Goal: Information Seeking & Learning: Learn about a topic

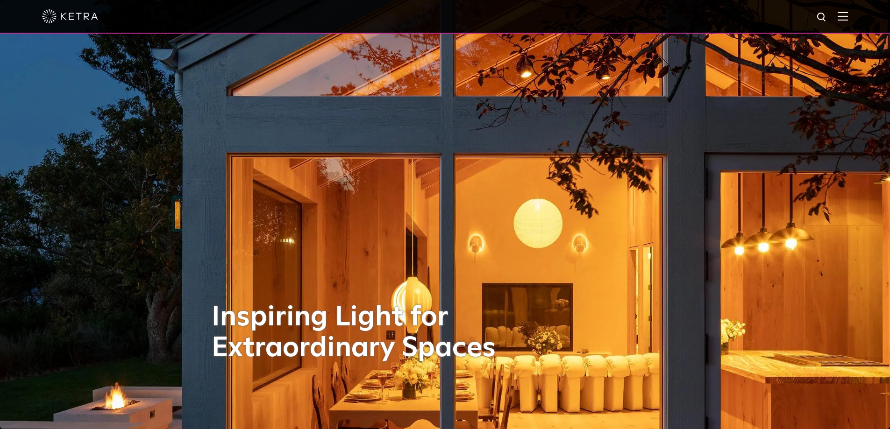
click at [846, 20] on img at bounding box center [843, 16] width 10 height 9
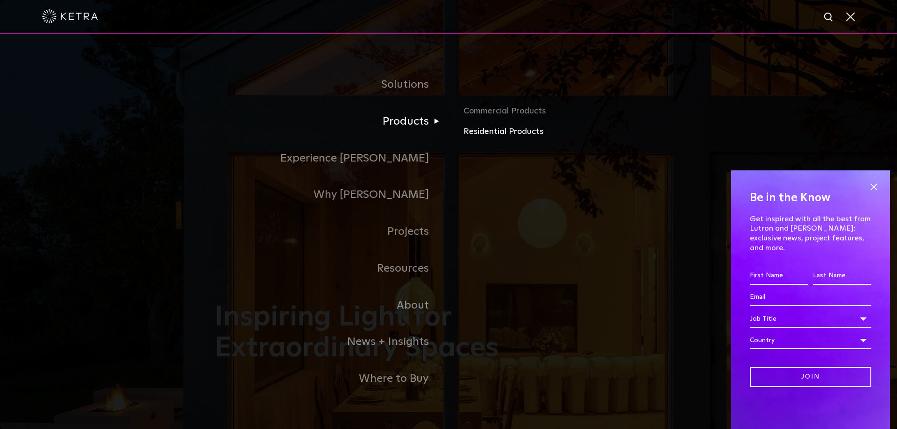
click at [485, 131] on link "Residential Products" at bounding box center [573, 132] width 219 height 14
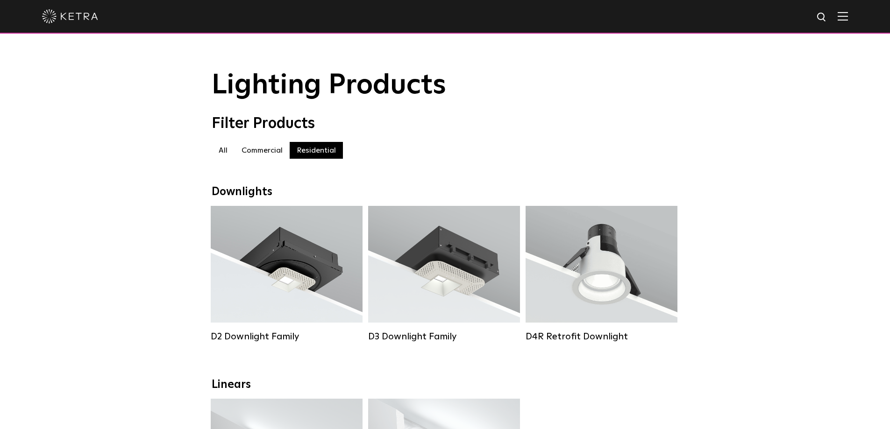
click at [252, 156] on label "Commercial" at bounding box center [262, 150] width 55 height 17
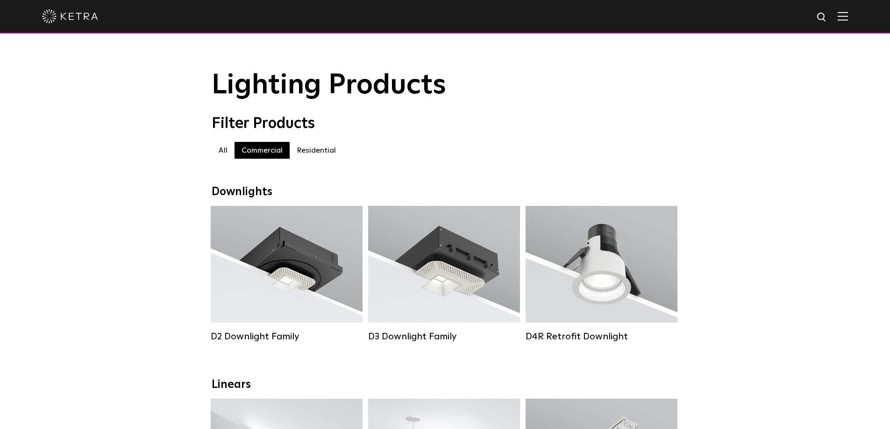
click at [843, 20] on div at bounding box center [445, 16] width 806 height 33
click at [847, 20] on img at bounding box center [843, 16] width 10 height 9
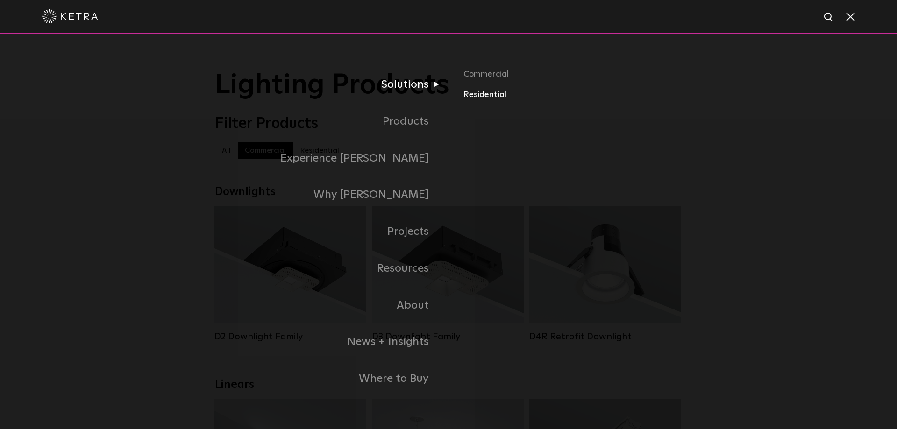
click at [482, 95] on link "Residential" at bounding box center [573, 95] width 219 height 14
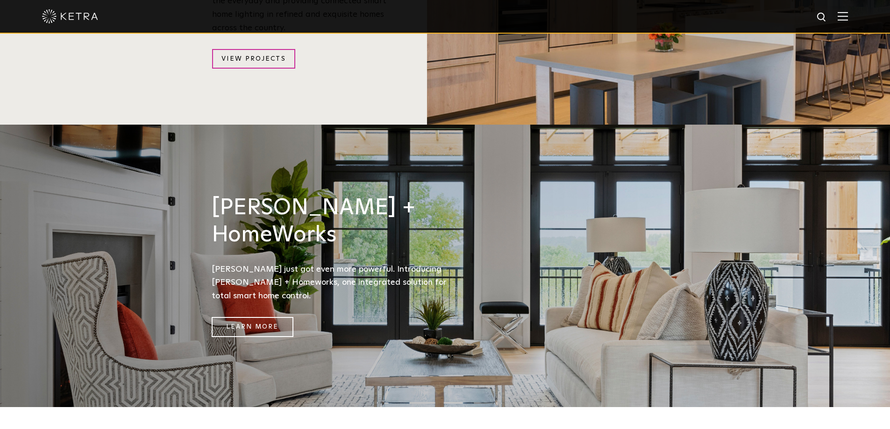
scroll to position [1308, 0]
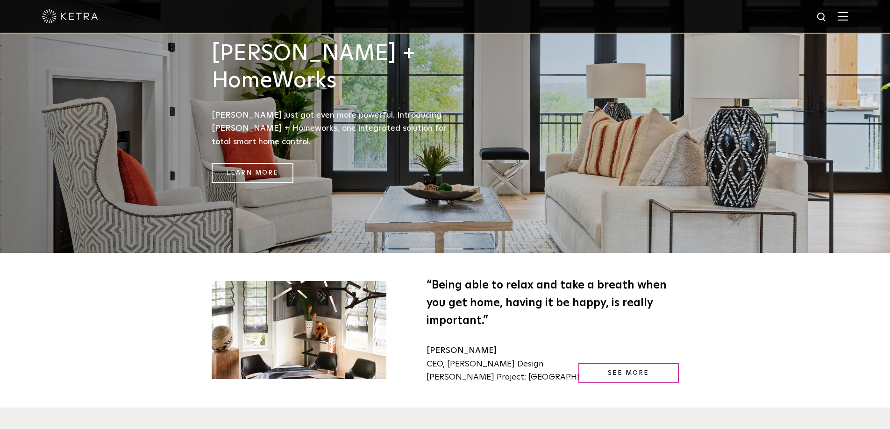
click at [848, 14] on img at bounding box center [843, 16] width 10 height 9
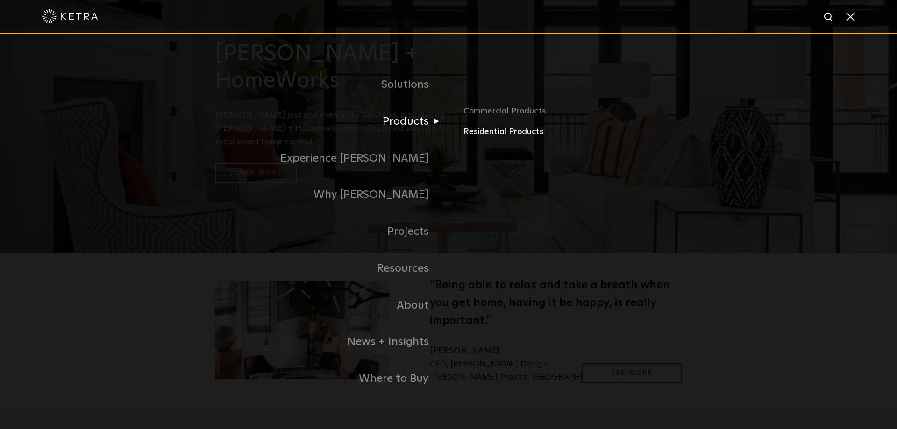
click at [495, 134] on link "Residential Products" at bounding box center [573, 132] width 219 height 14
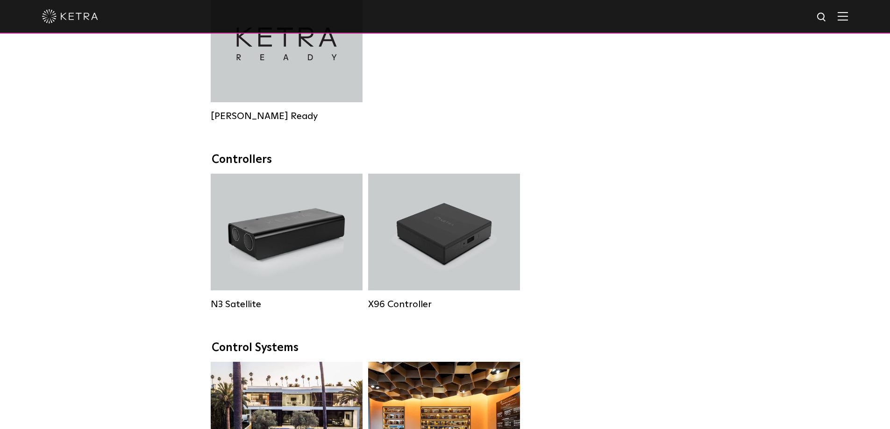
scroll to position [1121, 0]
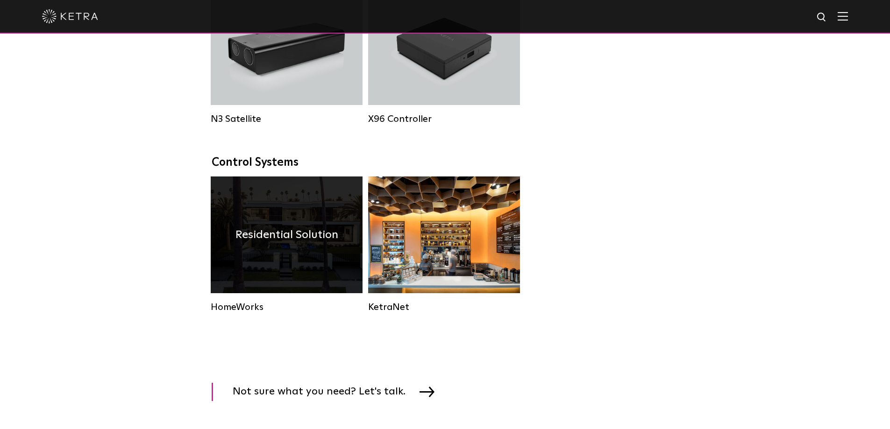
click at [324, 240] on h4 "Residential Solution" at bounding box center [286, 235] width 103 height 18
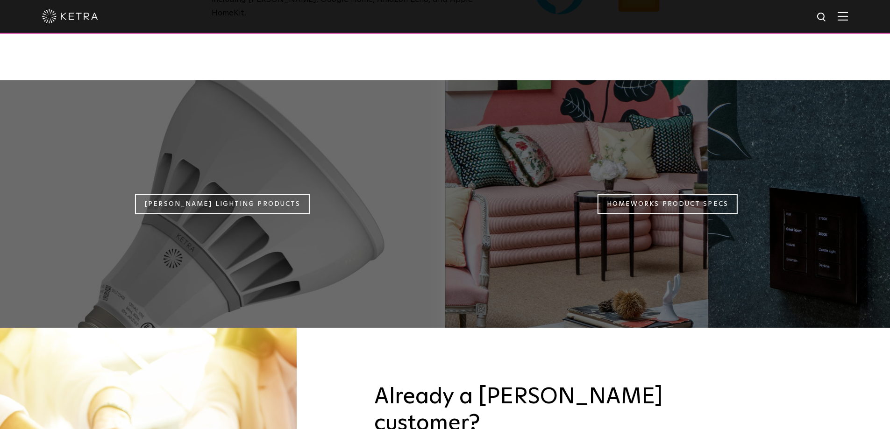
scroll to position [841, 0]
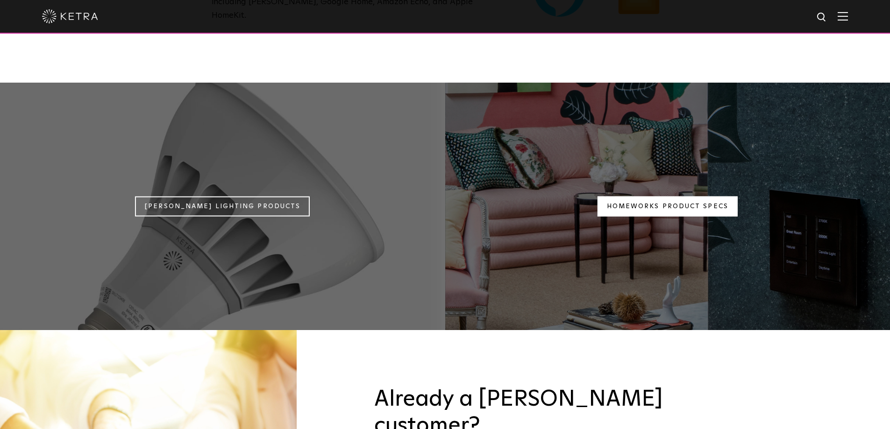
click at [664, 197] on link "Homeworks Product Specs" at bounding box center [668, 207] width 140 height 20
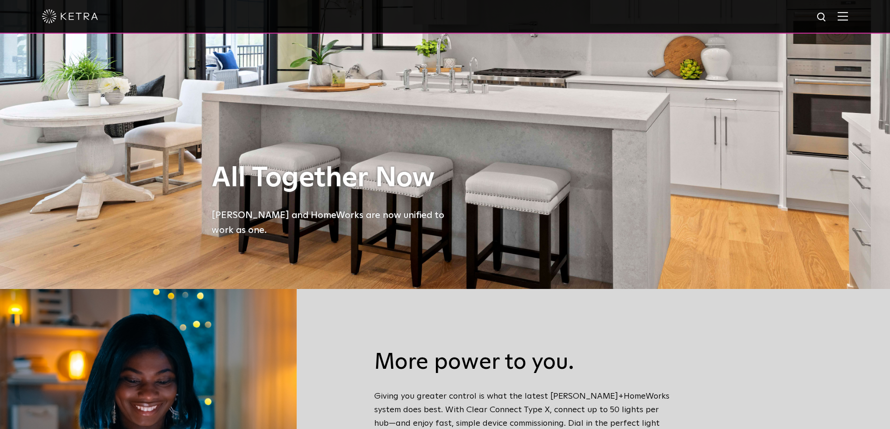
scroll to position [0, 0]
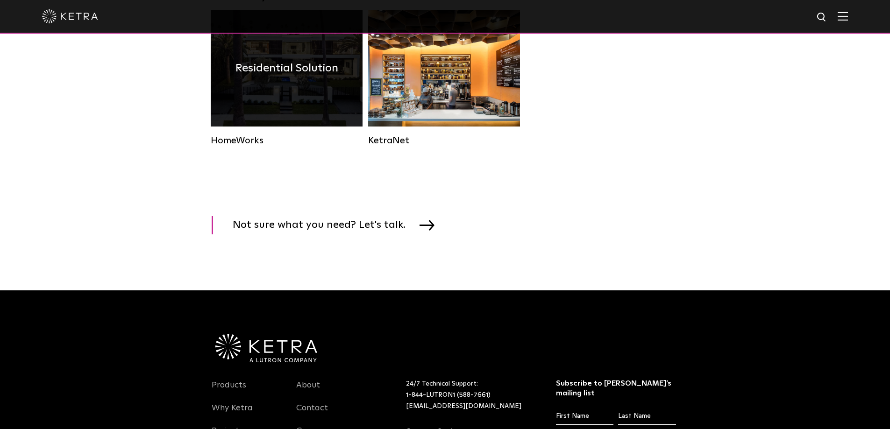
scroll to position [1121, 0]
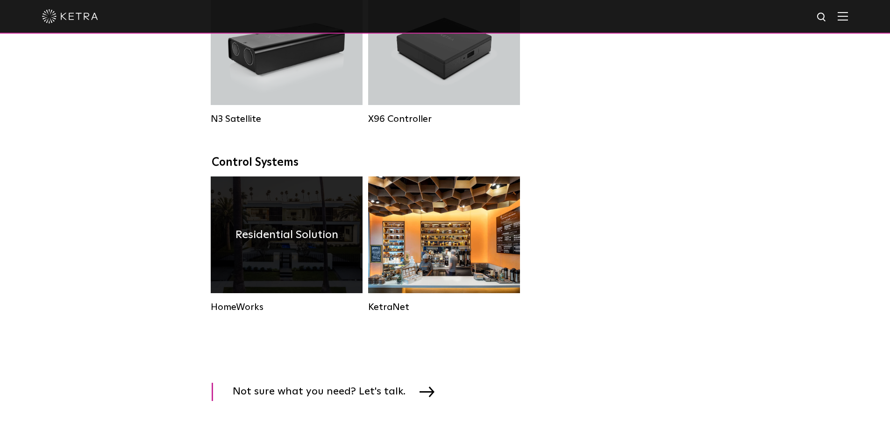
click at [355, 125] on div "N3 Satellite" at bounding box center [287, 119] width 152 height 11
